Goal: Task Accomplishment & Management: Use online tool/utility

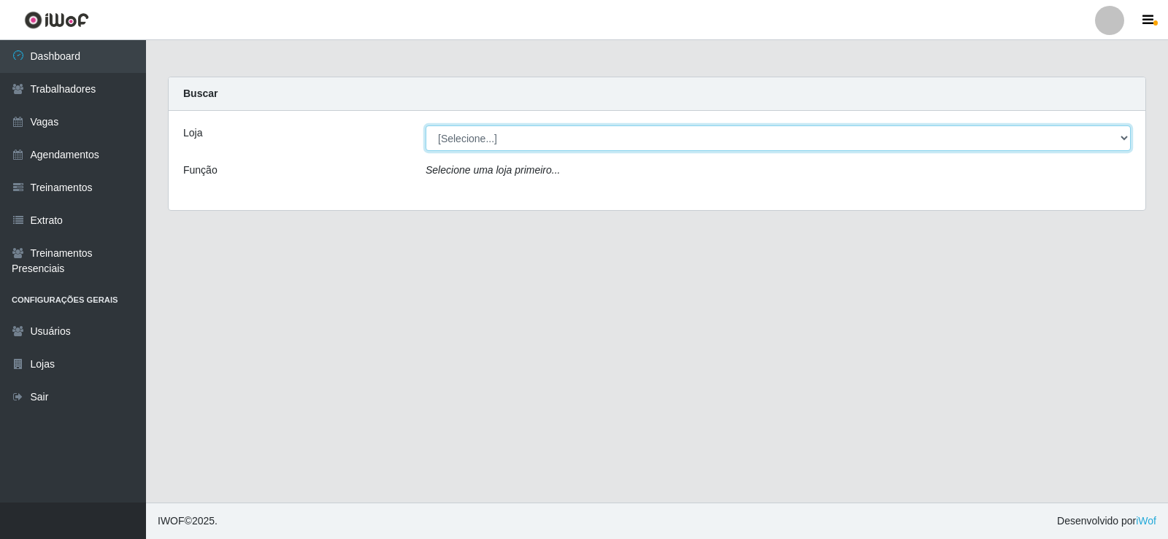
click at [1128, 136] on select "[Selecione...] Supermercado Manaira" at bounding box center [778, 139] width 705 height 26
select select "443"
click at [426, 126] on select "[Selecione...] Supermercado Manaira" at bounding box center [778, 139] width 705 height 26
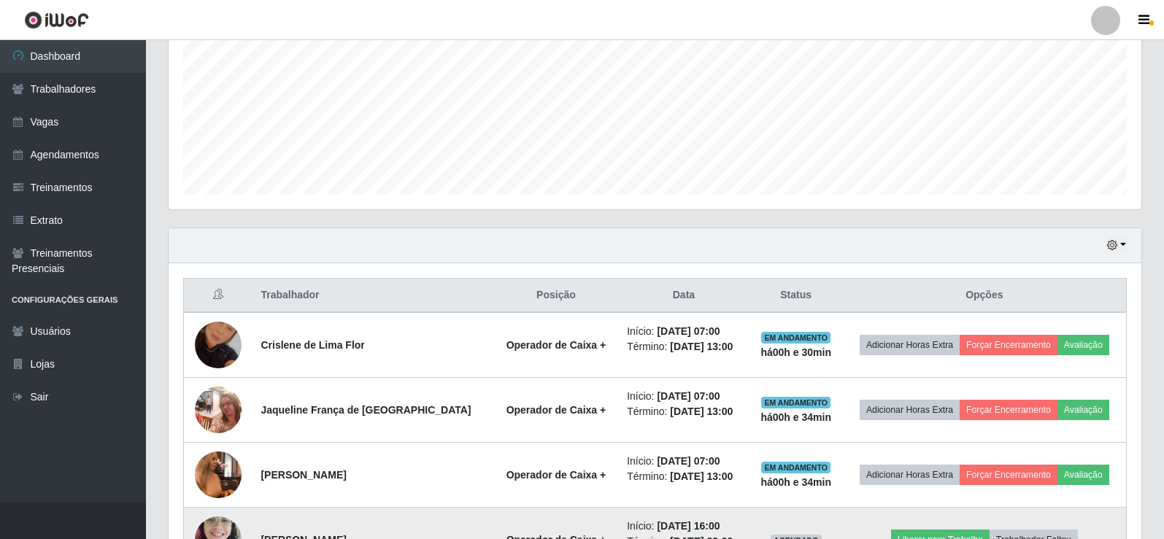
scroll to position [317, 0]
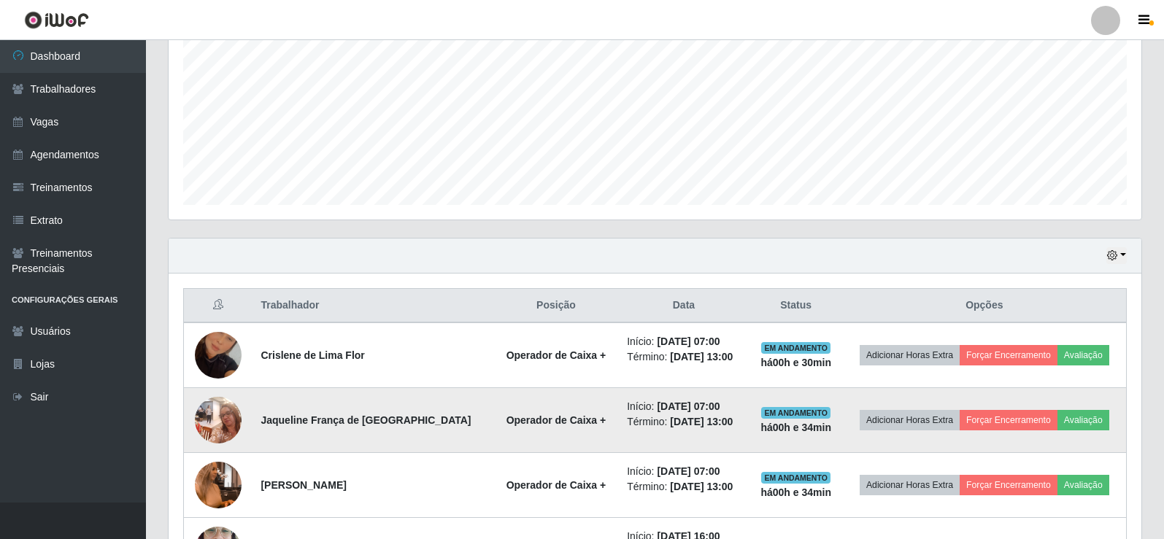
click at [223, 418] on img at bounding box center [218, 420] width 47 height 62
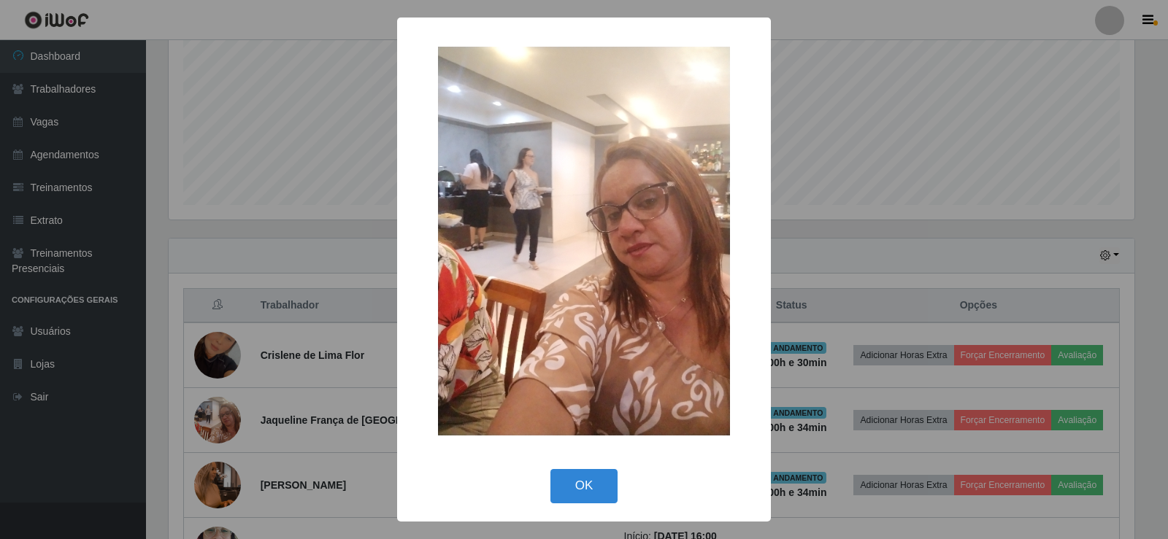
click at [221, 418] on div "× OK Cancel" at bounding box center [584, 269] width 1168 height 539
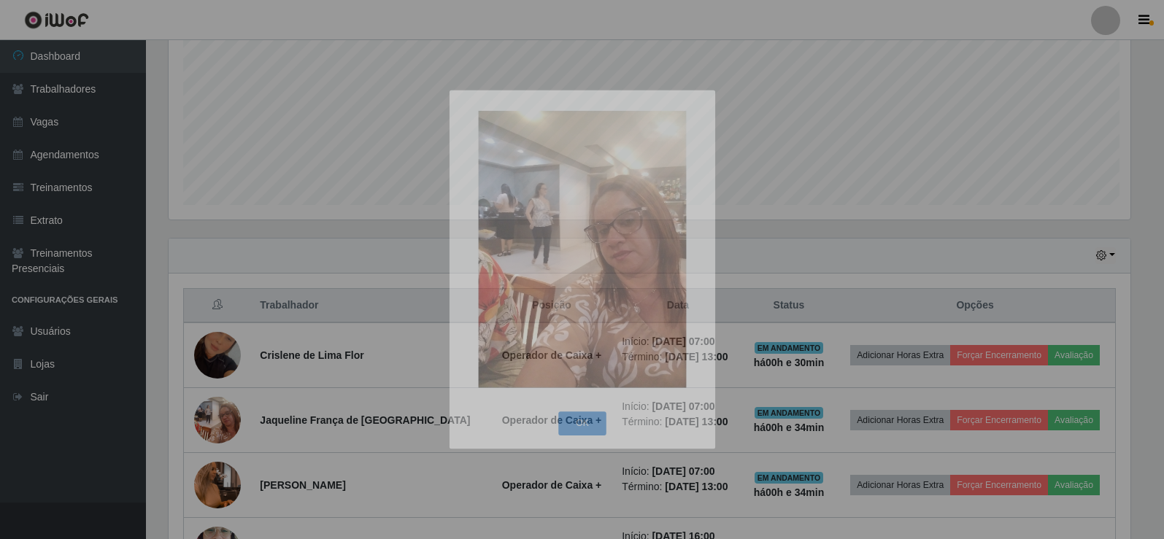
scroll to position [303, 973]
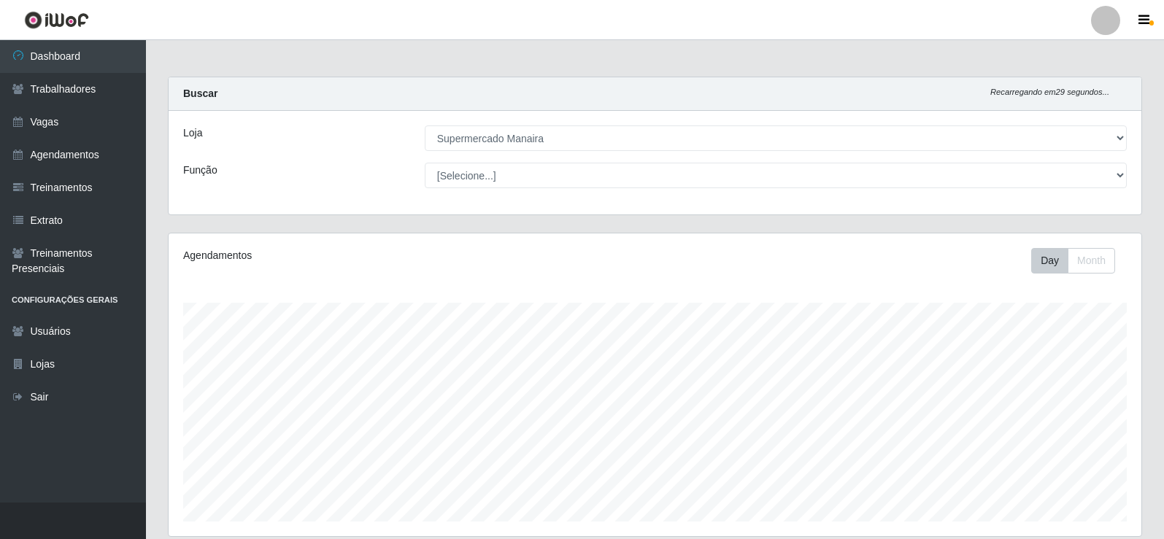
select select "443"
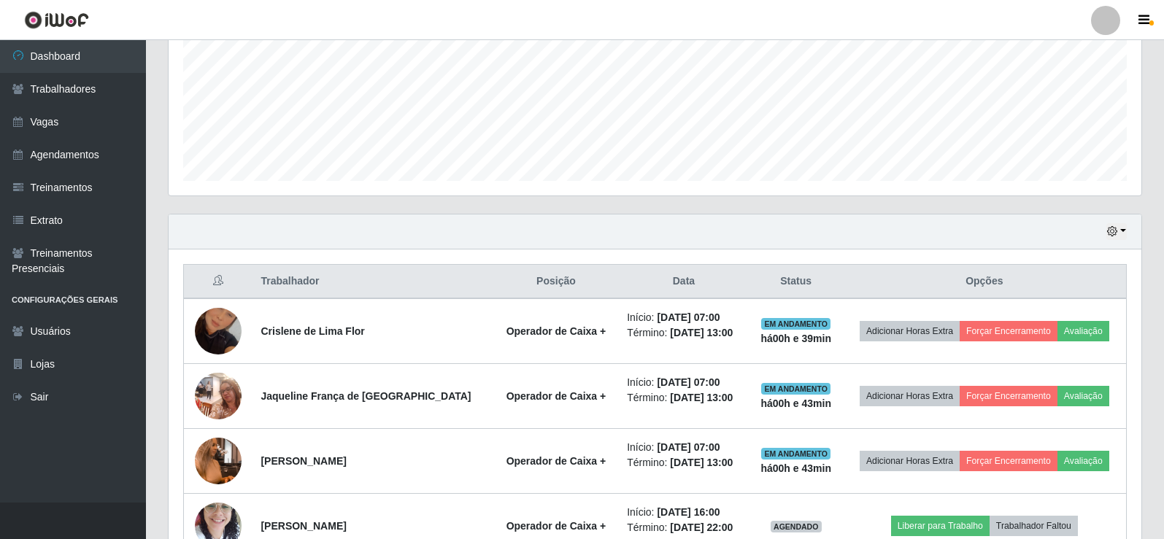
scroll to position [303, 973]
